Goal: Information Seeking & Learning: Learn about a topic

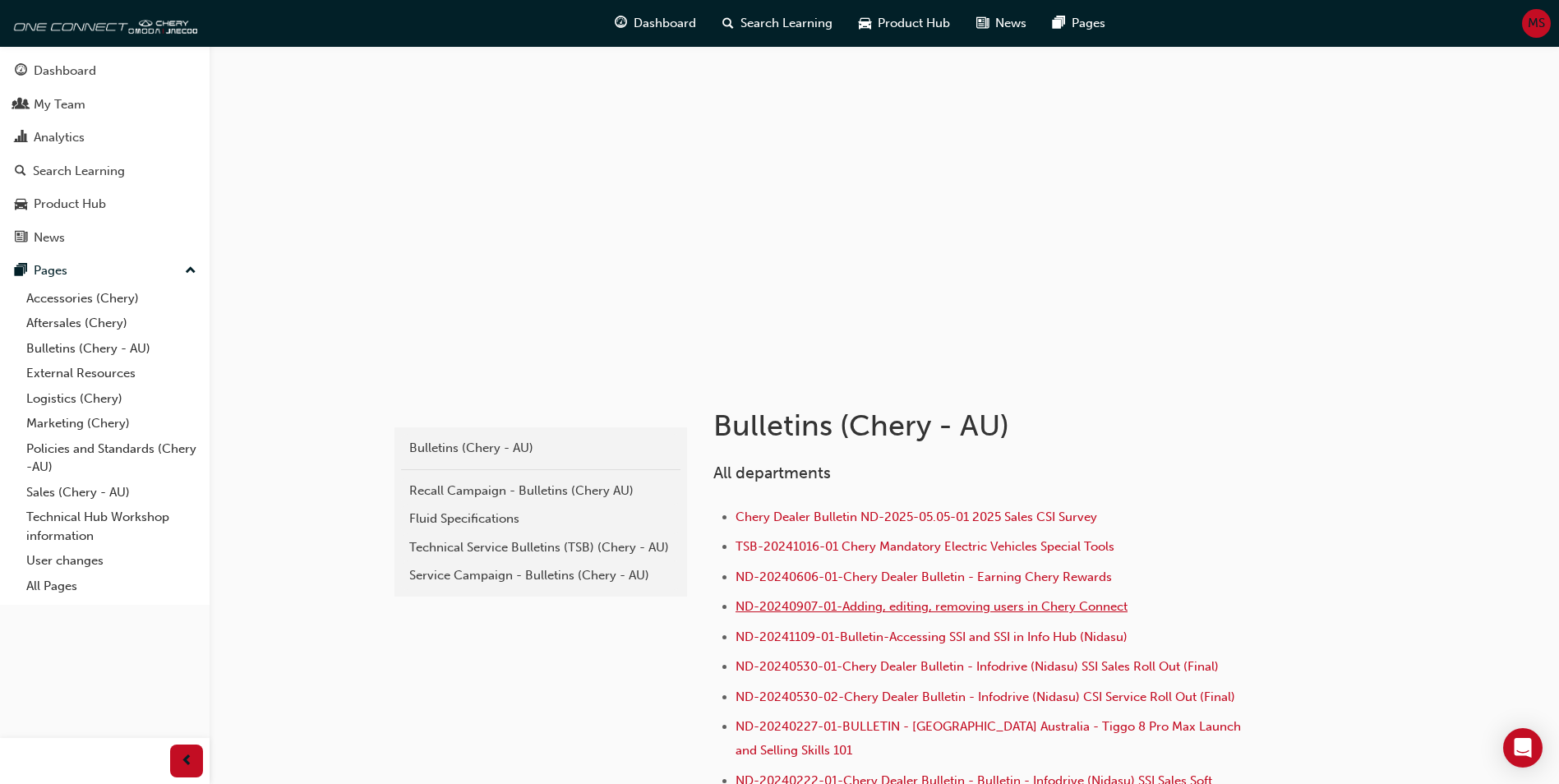
click at [817, 599] on span "ND-20240907-01-Adding, editing, removing users in Chery Connect" at bounding box center [931, 606] width 392 height 15
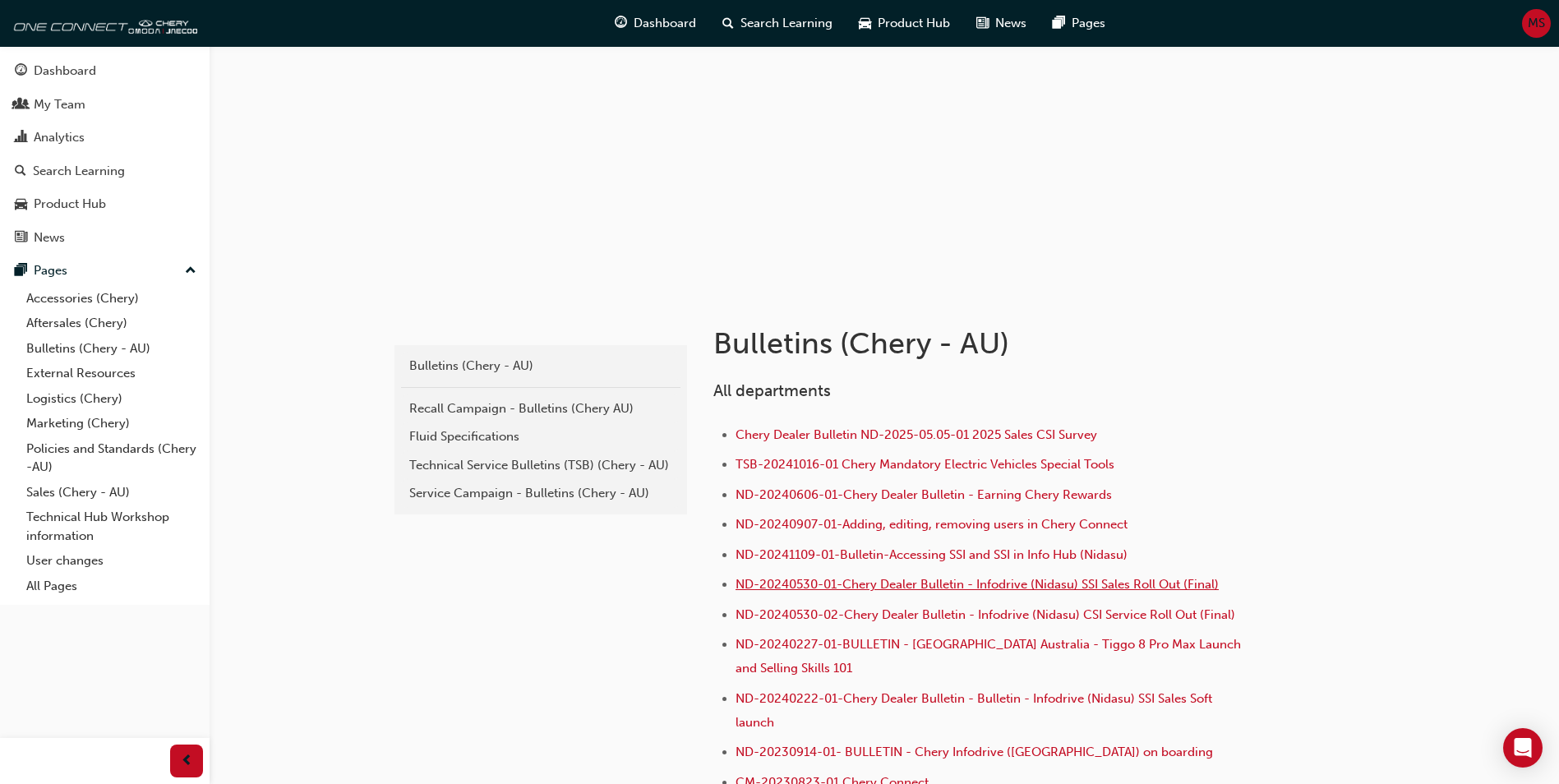
scroll to position [164, 0]
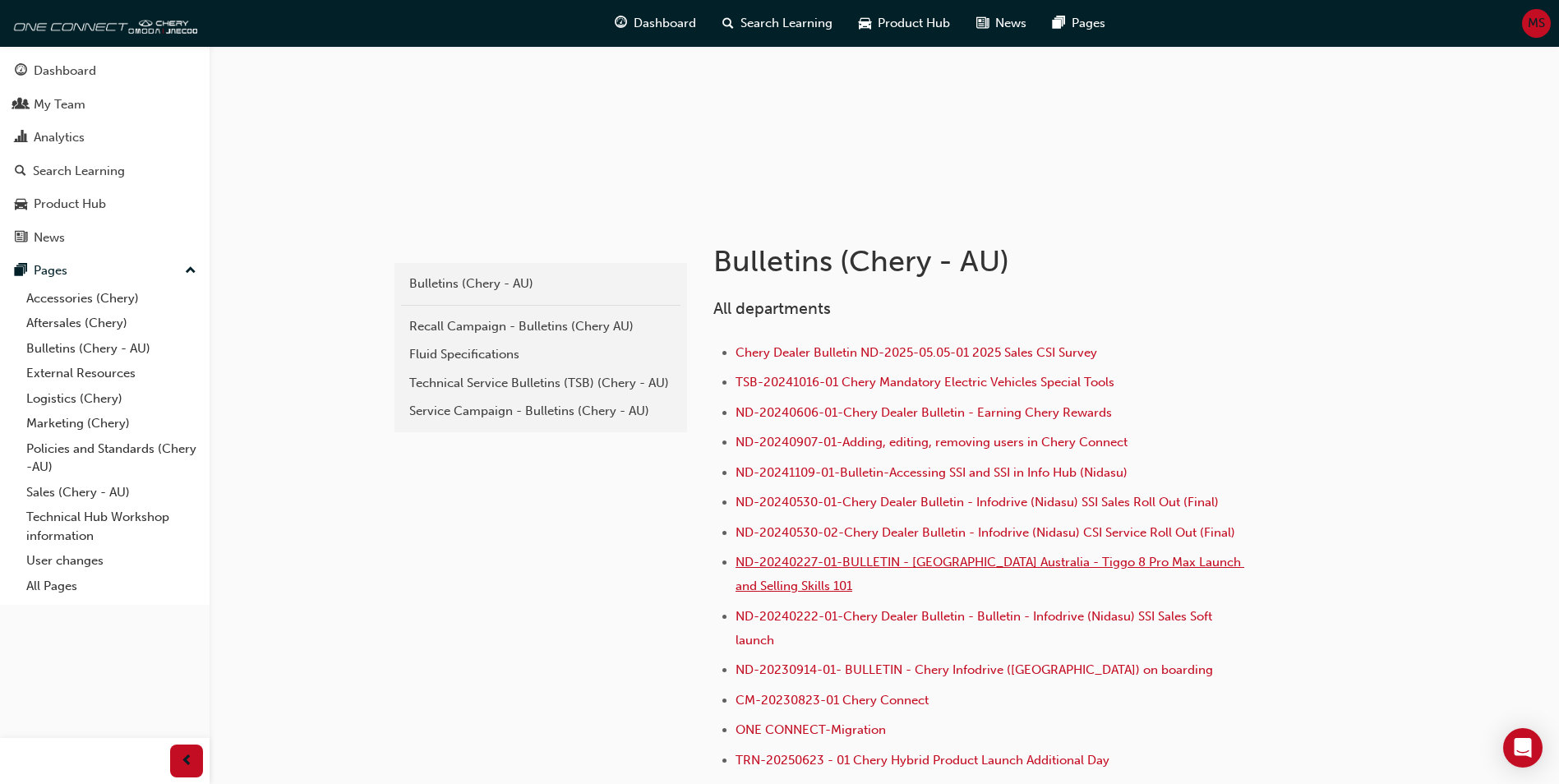
click at [923, 570] on span "ND-20240227-01-BULLETIN - [GEOGRAPHIC_DATA] Australia - Tiggo 8 Pro Max Launch …" at bounding box center [989, 573] width 508 height 38
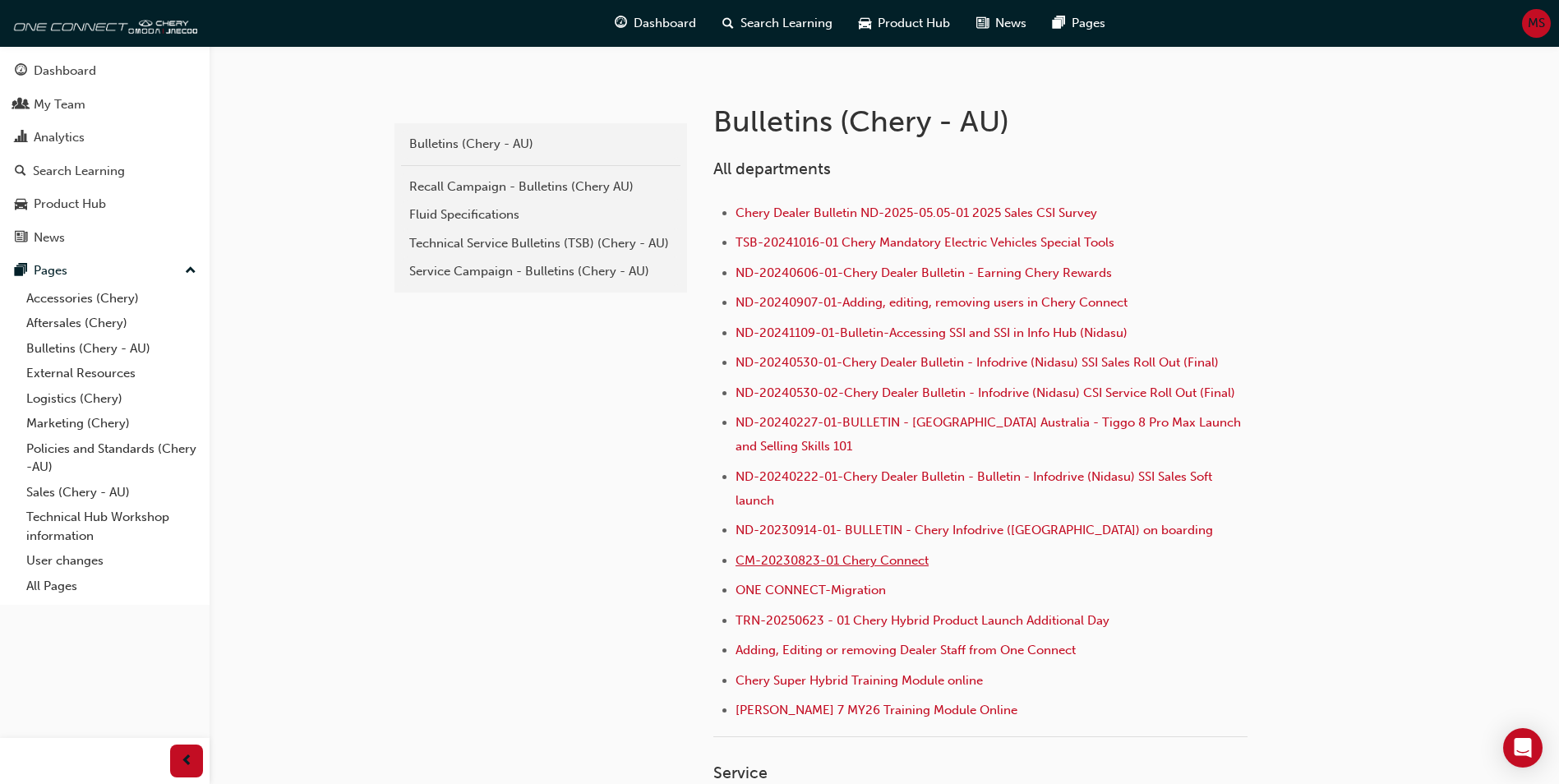
scroll to position [329, 0]
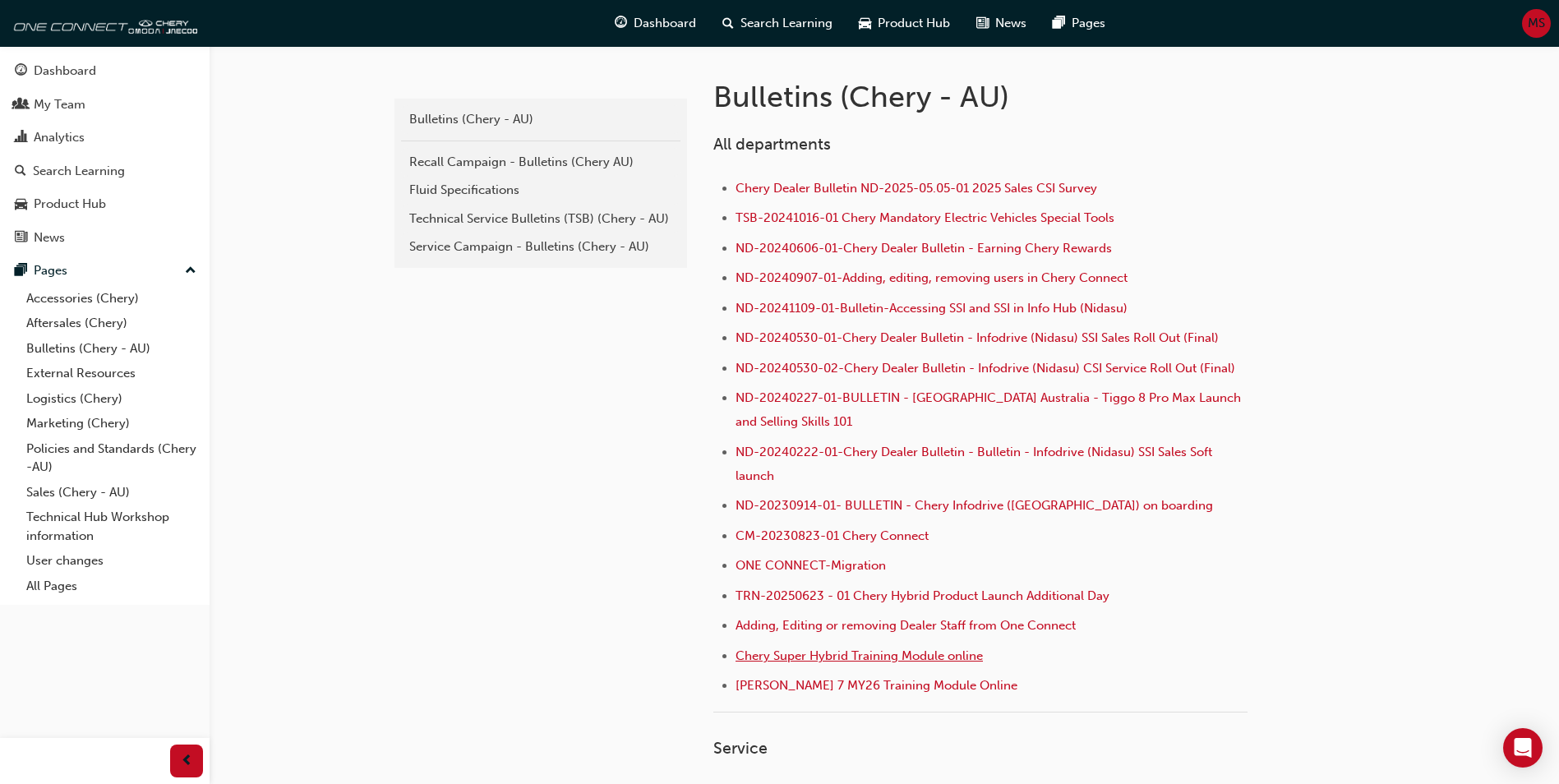
click at [845, 655] on span "Chery Super Hybrid Training Module online" at bounding box center [859, 655] width 248 height 15
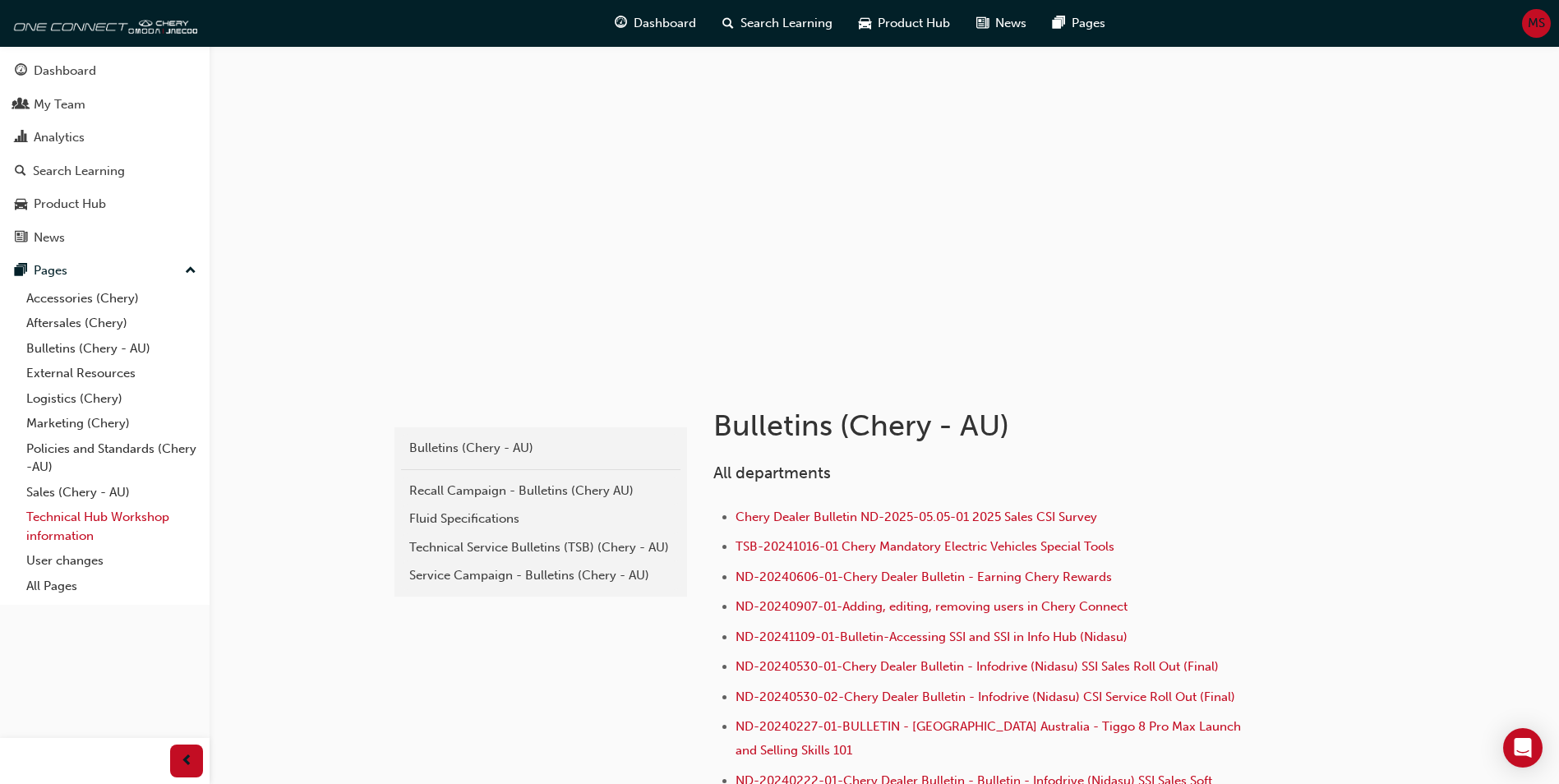
click at [96, 514] on link "Technical Hub Workshop information" at bounding box center [111, 526] width 184 height 44
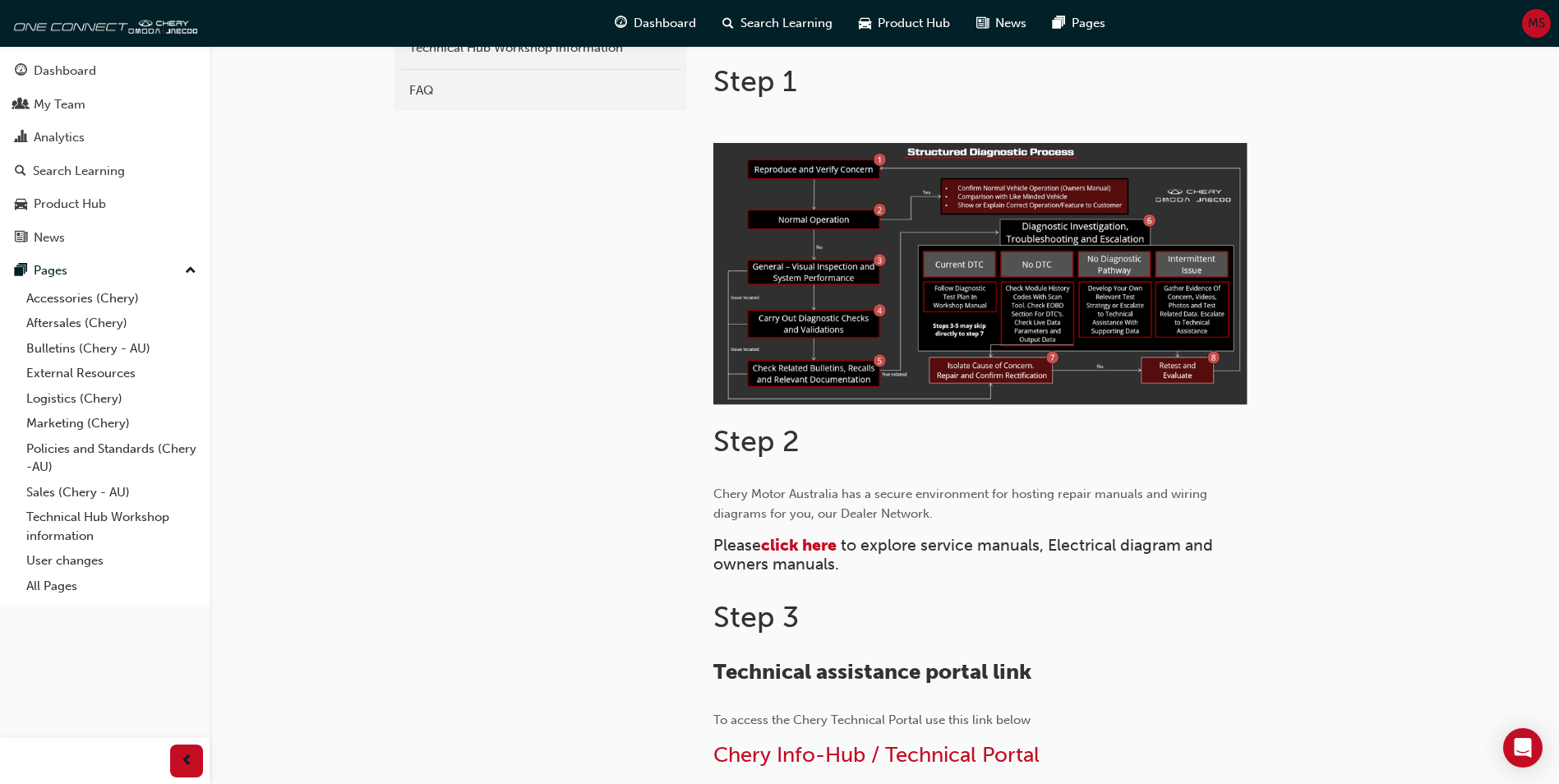
scroll to position [658, 0]
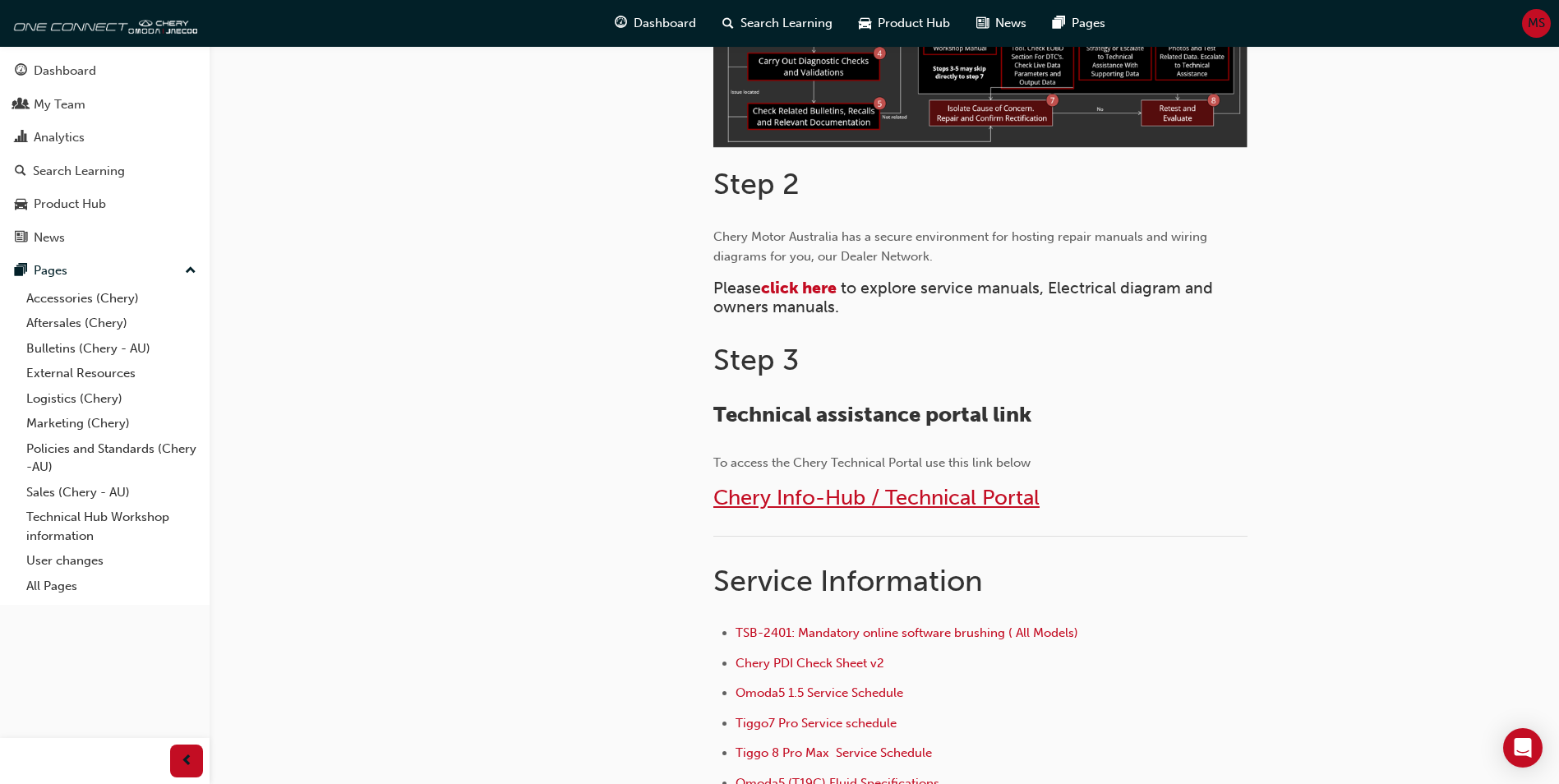
click at [774, 494] on span "Chery Info-Hub / Technical Portal" at bounding box center [876, 498] width 326 height 26
